Goal: Task Accomplishment & Management: Manage account settings

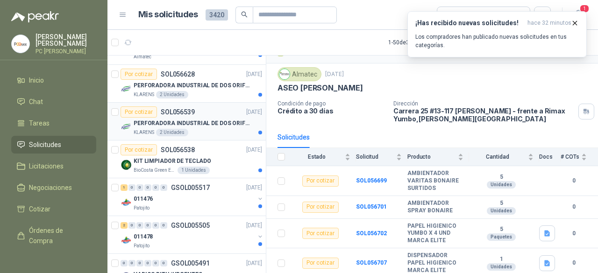
scroll to position [795, 0]
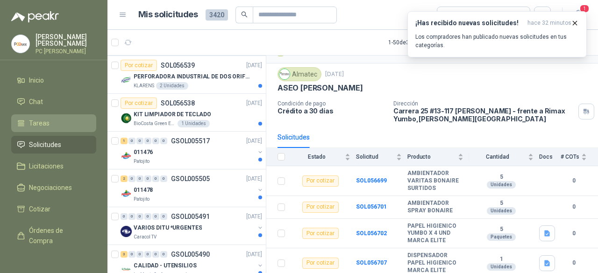
click at [62, 118] on li "Tareas" at bounding box center [54, 123] width 74 height 10
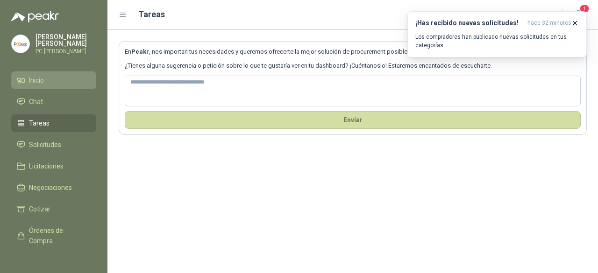
click at [42, 79] on span "Inicio" at bounding box center [36, 80] width 15 height 10
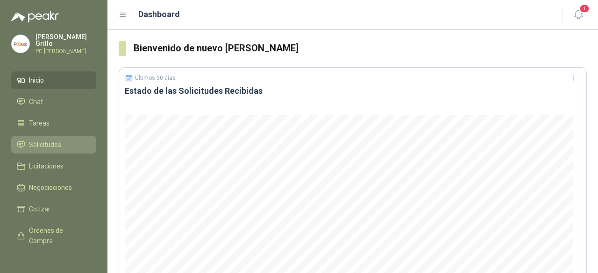
click at [59, 140] on span "Solicitudes" at bounding box center [45, 145] width 32 height 10
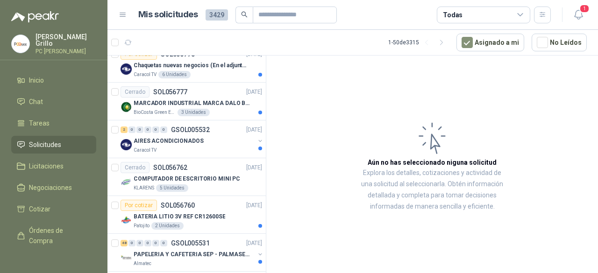
scroll to position [701, 0]
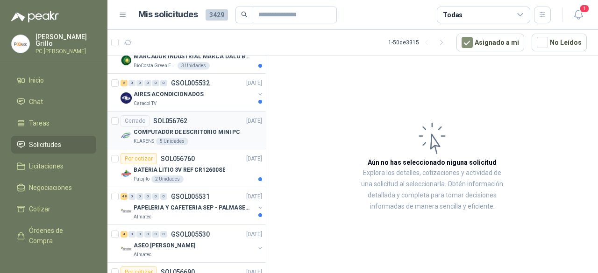
click at [138, 120] on div "Cerrado" at bounding box center [135, 120] width 29 height 11
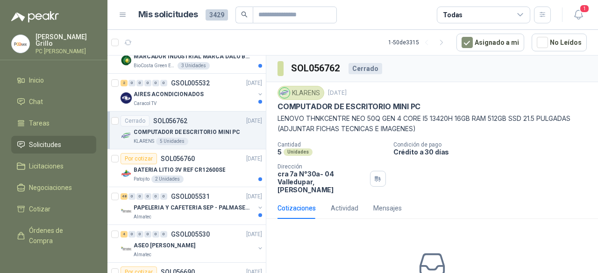
scroll to position [36, 0]
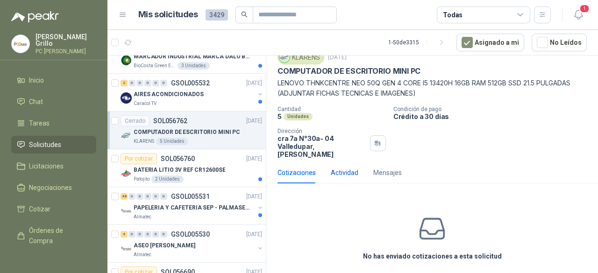
click at [337, 168] on div "Actividad" at bounding box center [345, 173] width 28 height 10
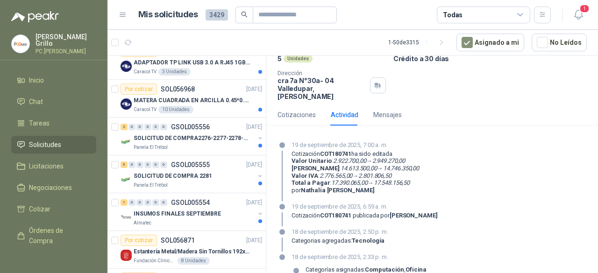
scroll to position [0, 0]
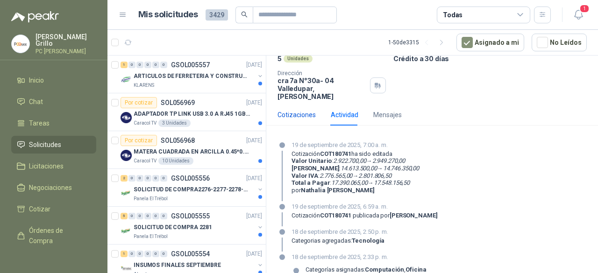
click at [294, 110] on div "Cotizaciones" at bounding box center [297, 115] width 38 height 10
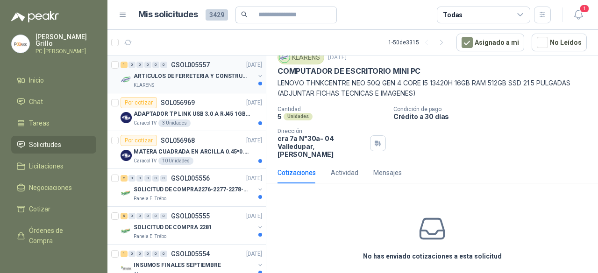
click at [164, 86] on div "KLARENS" at bounding box center [194, 85] width 121 height 7
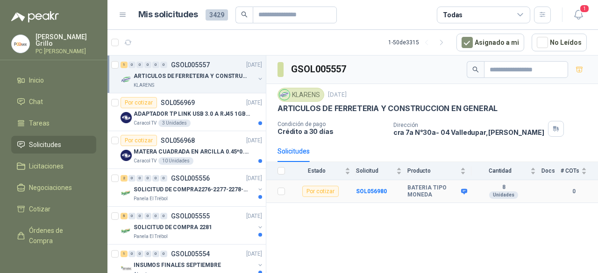
click at [417, 185] on b "BATERIA TIPO MONEDA" at bounding box center [433, 192] width 51 height 14
click at [307, 97] on div "KLARENS" at bounding box center [301, 95] width 47 height 14
click at [291, 96] on div "KLARENS" at bounding box center [301, 95] width 47 height 14
click at [321, 192] on div "Por cotizar" at bounding box center [320, 191] width 36 height 11
click at [387, 186] on td "SOL056980" at bounding box center [381, 191] width 51 height 23
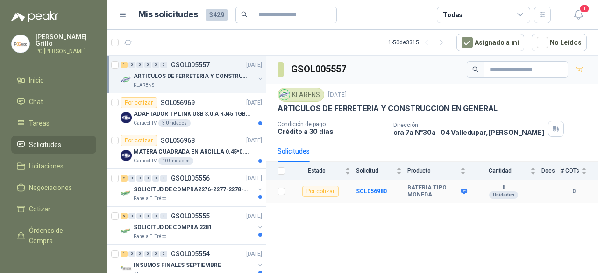
click at [441, 188] on b "BATERIA TIPO MONEDA" at bounding box center [433, 192] width 51 height 14
click at [461, 189] on icon at bounding box center [464, 191] width 7 height 7
click at [462, 189] on icon at bounding box center [464, 192] width 6 height 6
click at [464, 189] on icon at bounding box center [464, 191] width 7 height 7
click at [381, 191] on b "SOL056980" at bounding box center [371, 191] width 31 height 7
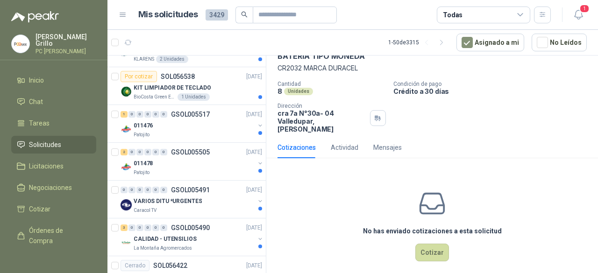
scroll to position [1215, 0]
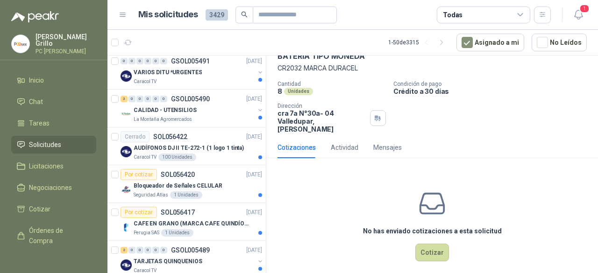
click at [211, 182] on p "Bloqueador de Señales CELULAR" at bounding box center [178, 186] width 89 height 9
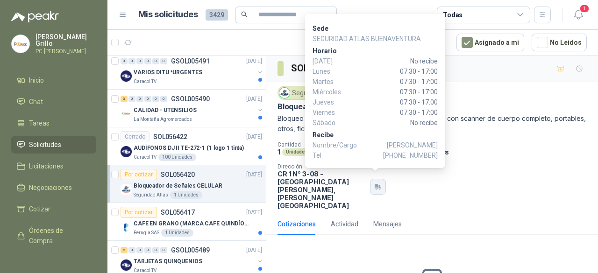
scroll to position [76, 0]
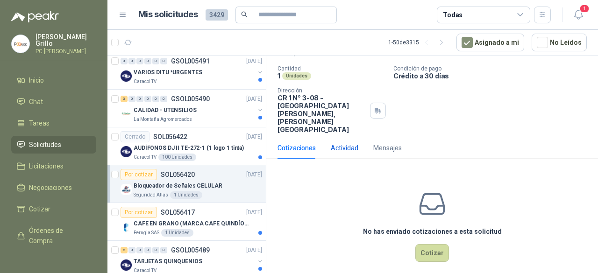
click at [343, 143] on div "Actividad" at bounding box center [345, 148] width 28 height 10
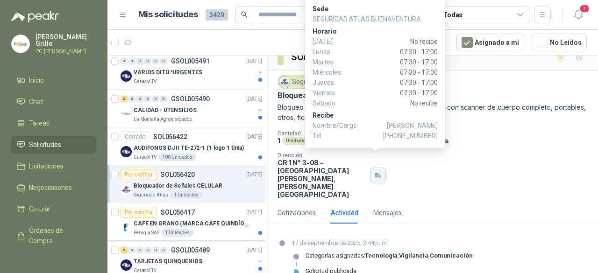
scroll to position [18, 0]
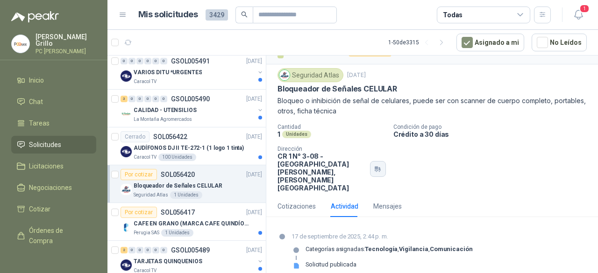
click at [375, 170] on icon "button" at bounding box center [376, 170] width 3 height 1
click at [415, 157] on div "Cantidad 1 Unidades Condición de pago Crédito a 30 días Dirección CR 1 N° 3-08 …" at bounding box center [432, 158] width 309 height 68
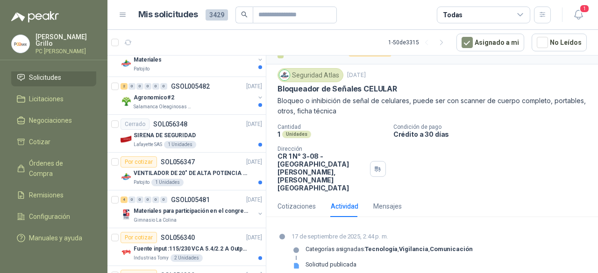
scroll to position [1722, 0]
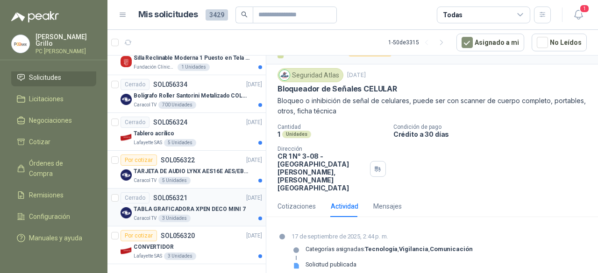
click at [185, 205] on p "TABLA GRAFICADORA XPEN DECO MINI 7" at bounding box center [190, 209] width 112 height 9
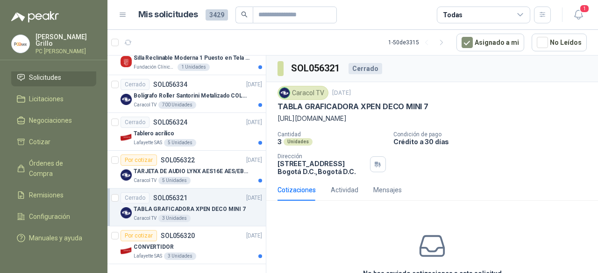
click at [298, 89] on div "Caracol TV" at bounding box center [303, 93] width 51 height 14
click at [357, 70] on div "Cerrado" at bounding box center [366, 68] width 34 height 11
click at [309, 71] on h3 "SOL056321" at bounding box center [316, 68] width 50 height 14
click at [503, 44] on button "Asignado a mi" at bounding box center [491, 43] width 68 height 18
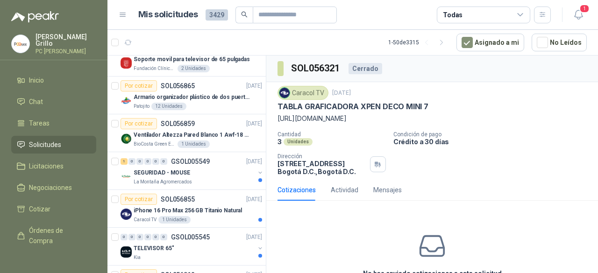
click at [47, 49] on p "PC [PERSON_NAME]" at bounding box center [66, 52] width 61 height 6
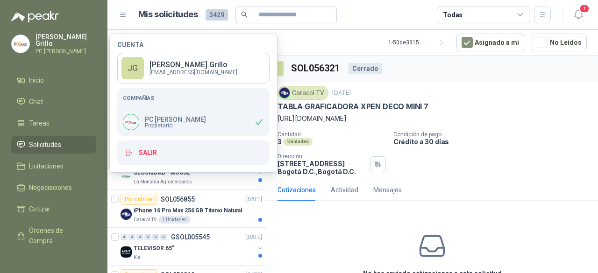
click at [49, 41] on p "[PERSON_NAME]" at bounding box center [66, 40] width 61 height 13
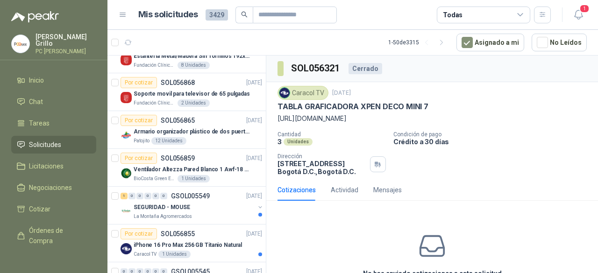
scroll to position [280, 0]
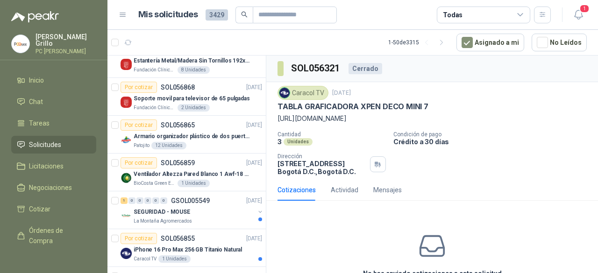
click at [38, 39] on p "[PERSON_NAME]" at bounding box center [66, 40] width 61 height 13
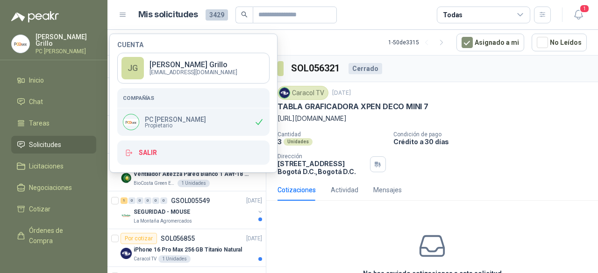
click at [54, 43] on p "[PERSON_NAME]" at bounding box center [66, 40] width 61 height 13
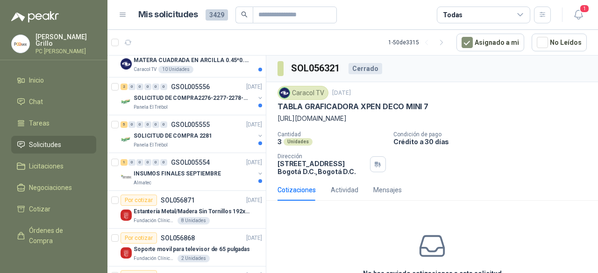
scroll to position [0, 0]
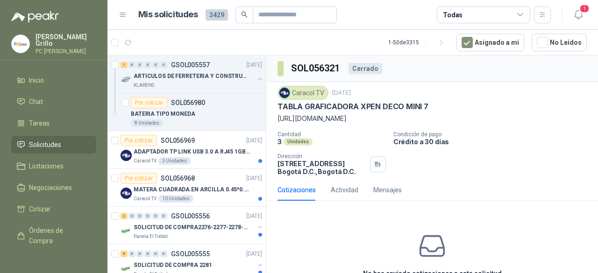
click at [51, 36] on p "[PERSON_NAME]" at bounding box center [66, 40] width 61 height 13
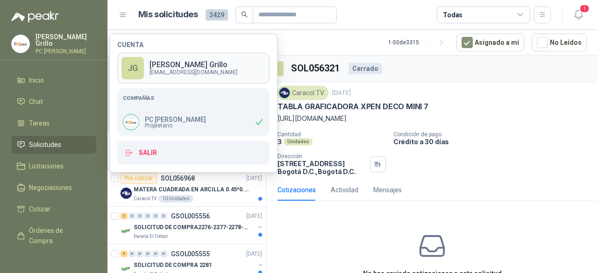
click at [170, 66] on p "[PERSON_NAME]" at bounding box center [194, 64] width 88 height 7
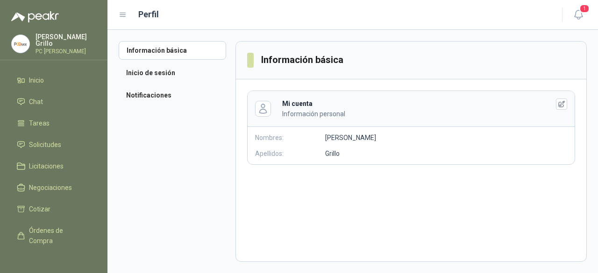
click at [54, 41] on p "[PERSON_NAME]" at bounding box center [66, 40] width 61 height 13
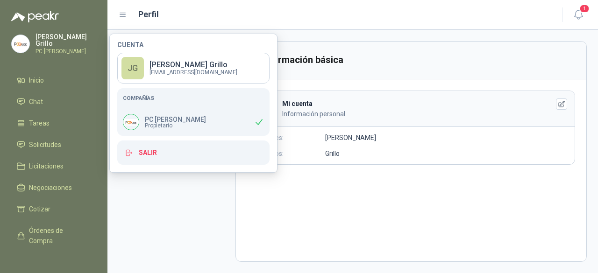
click at [36, 36] on p "[PERSON_NAME]" at bounding box center [66, 40] width 61 height 13
